Goal: Task Accomplishment & Management: Use online tool/utility

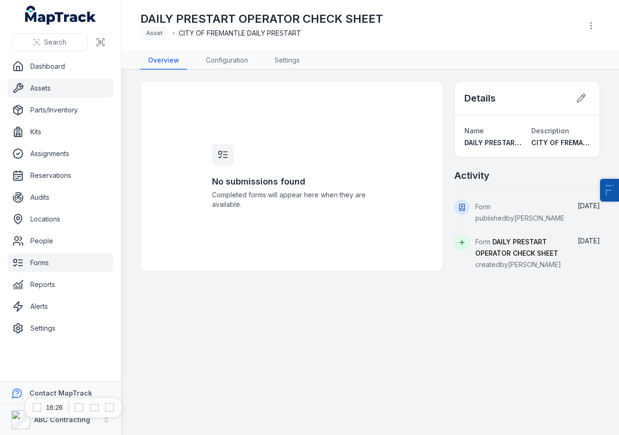
click at [58, 90] on link "Assets" at bounding box center [61, 88] width 106 height 19
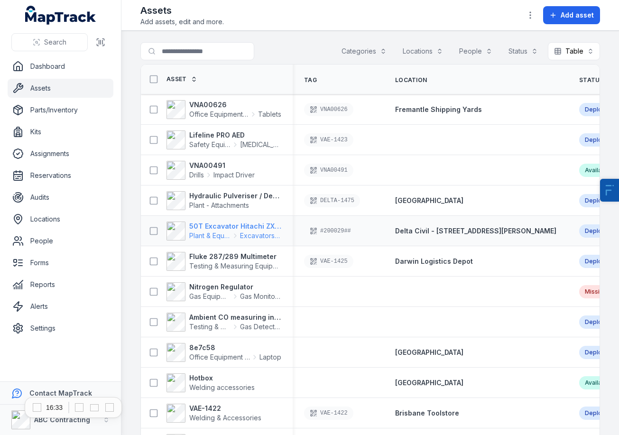
click at [208, 237] on span "Plant & Equipment" at bounding box center [209, 235] width 41 height 9
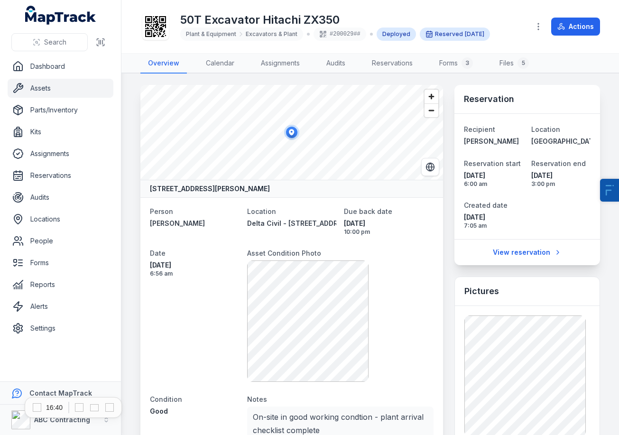
click at [154, 33] on icon at bounding box center [155, 26] width 21 height 21
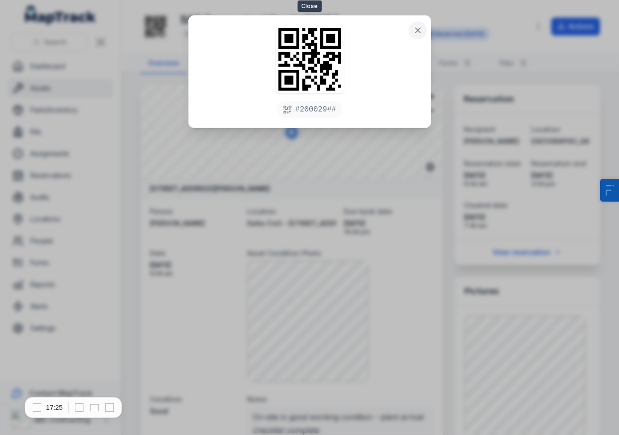
click at [417, 31] on icon at bounding box center [417, 30] width 5 height 5
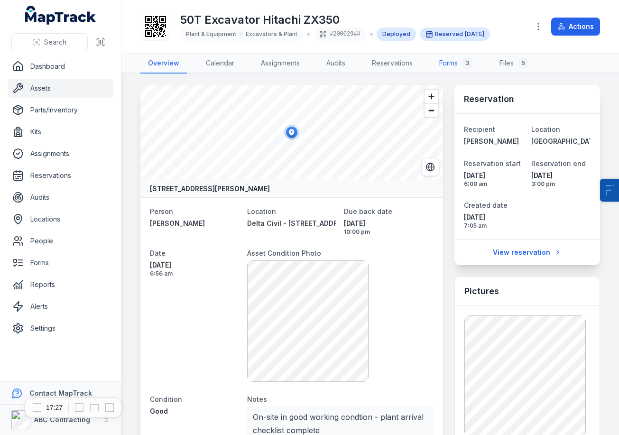
click at [460, 63] on link "Forms 3" at bounding box center [455, 64] width 49 height 20
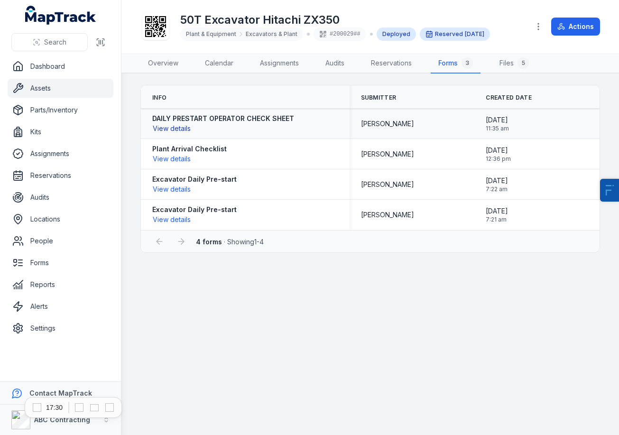
click at [173, 128] on button "View details" at bounding box center [171, 128] width 39 height 10
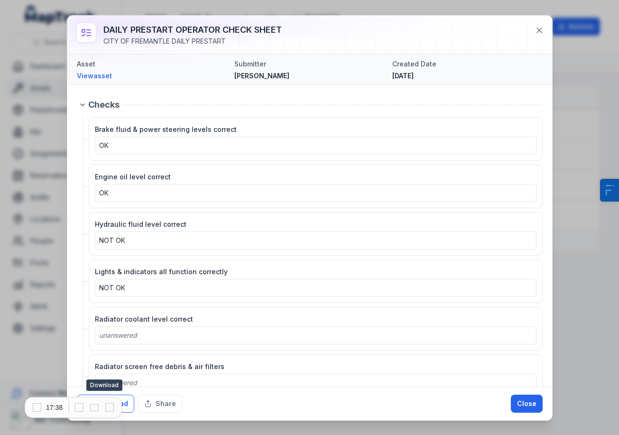
click at [129, 404] on button "Download" at bounding box center [105, 403] width 57 height 18
click at [536, 34] on icon at bounding box center [538, 30] width 9 height 9
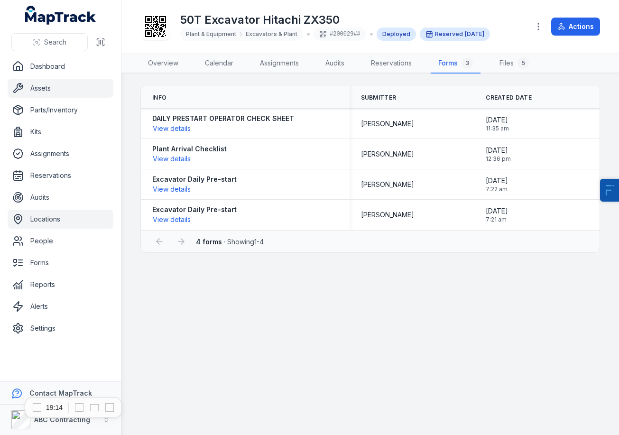
click at [55, 227] on link "Locations" at bounding box center [61, 219] width 106 height 19
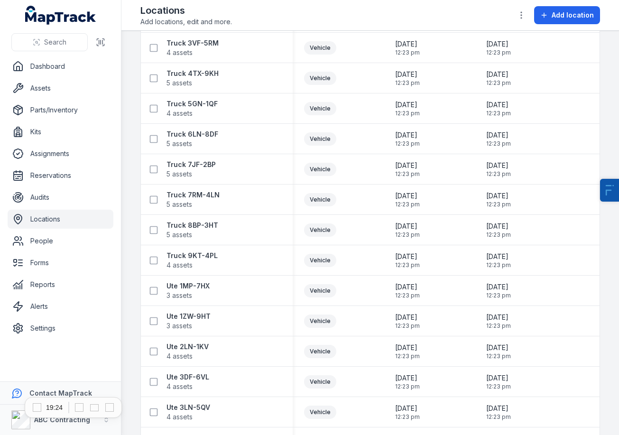
scroll to position [2091, 0]
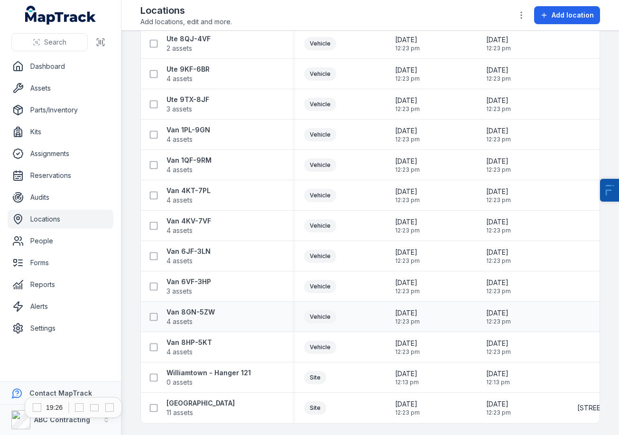
click at [185, 303] on div "Van 8GN-5ZW 4 assets" at bounding box center [217, 316] width 152 height 27
click at [193, 159] on strong "Van 1QF-9RM" at bounding box center [188, 159] width 45 height 9
click at [194, 95] on strong "Ute 9TX-8JF" at bounding box center [187, 99] width 43 height 9
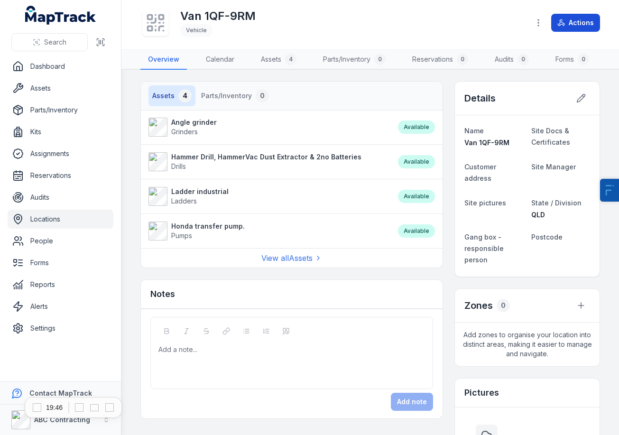
click at [576, 23] on button "Actions" at bounding box center [575, 23] width 49 height 18
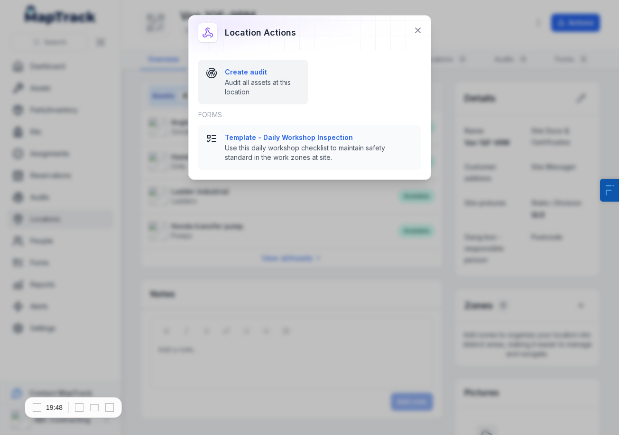
click at [242, 84] on span "Audit all assets at this location" at bounding box center [262, 87] width 75 height 19
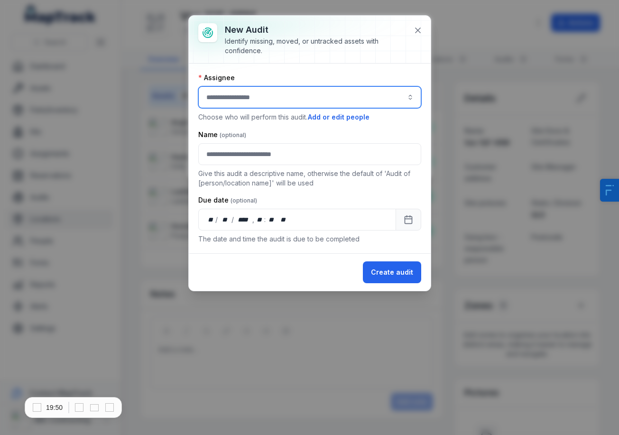
click at [242, 95] on input "audit-add:assignee_id-label" at bounding box center [309, 97] width 223 height 22
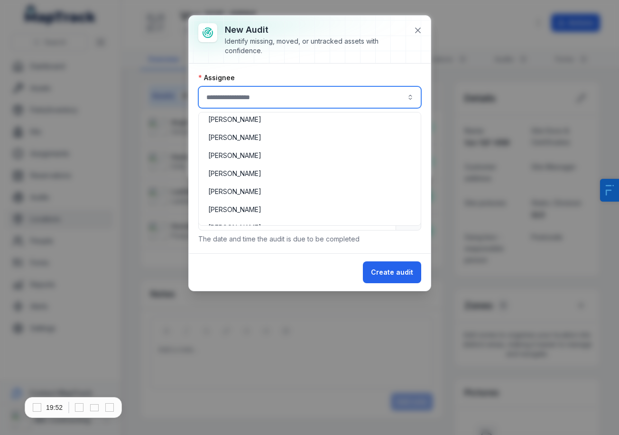
scroll to position [82, 0]
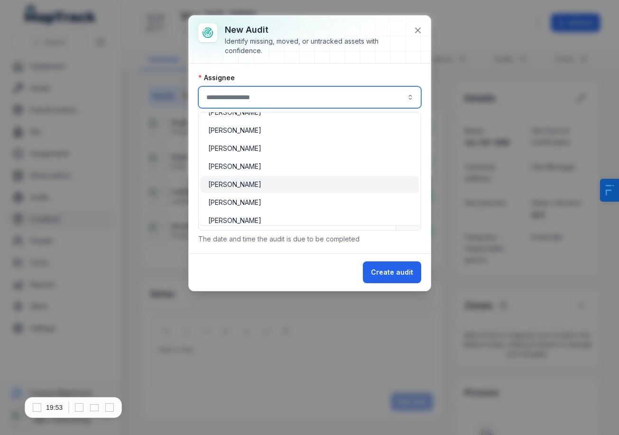
click at [259, 190] on div "[PERSON_NAME]" at bounding box center [310, 184] width 218 height 17
type input "**********"
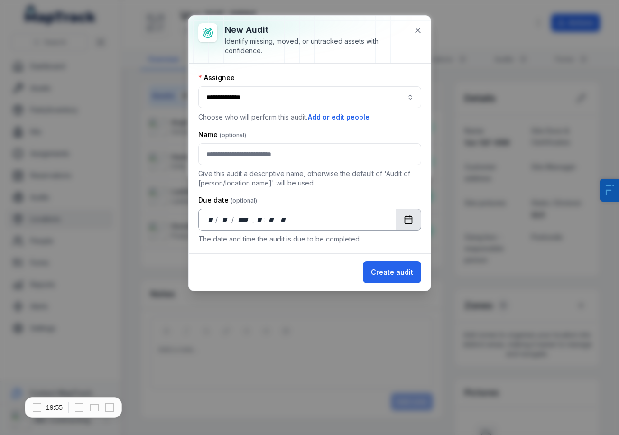
click at [407, 228] on button "Calendar" at bounding box center [408, 220] width 26 height 22
click at [405, 264] on button "Create audit" at bounding box center [392, 272] width 58 height 22
